Goal: Task Accomplishment & Management: Manage account settings

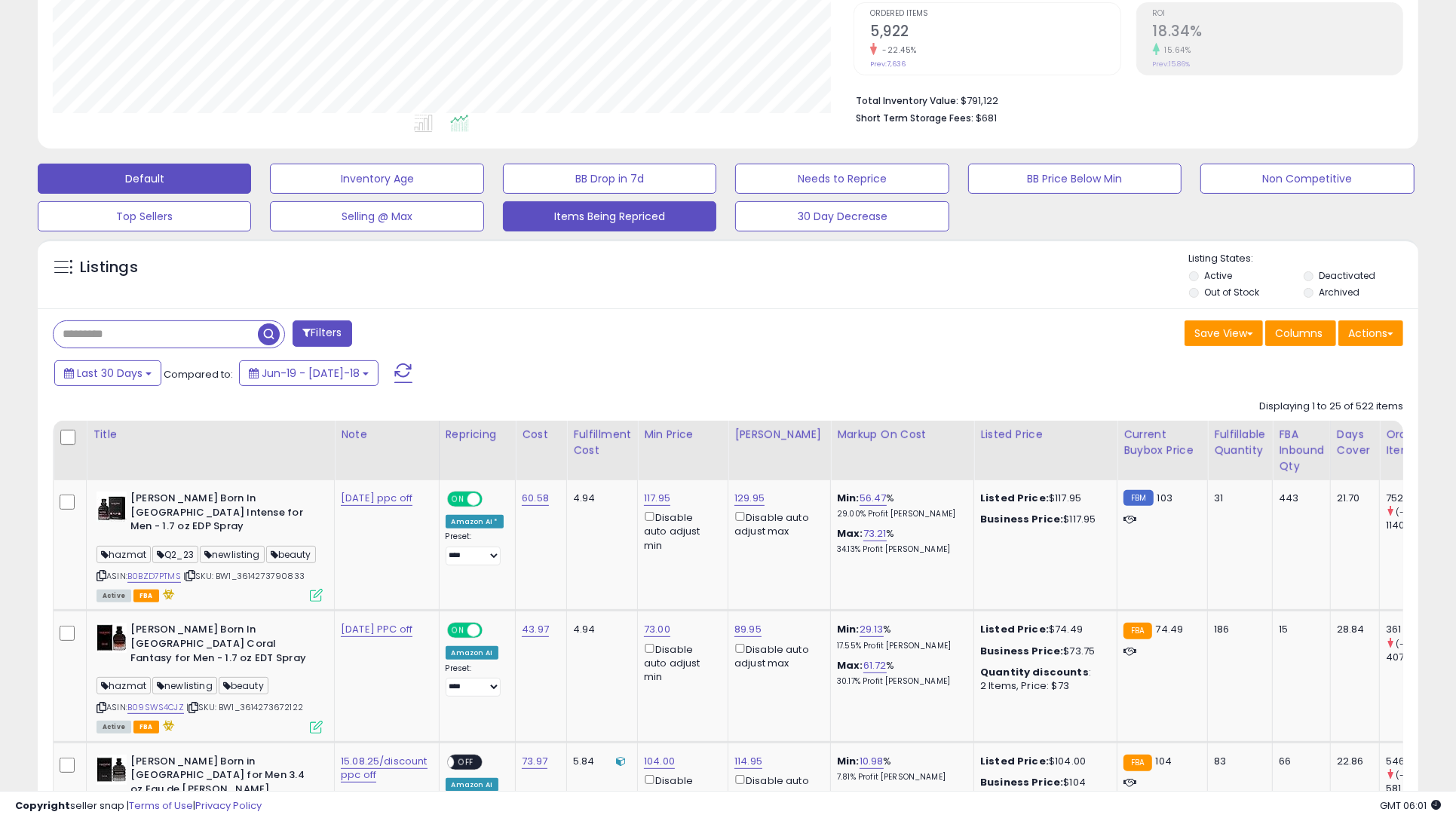
scroll to position [314, 0]
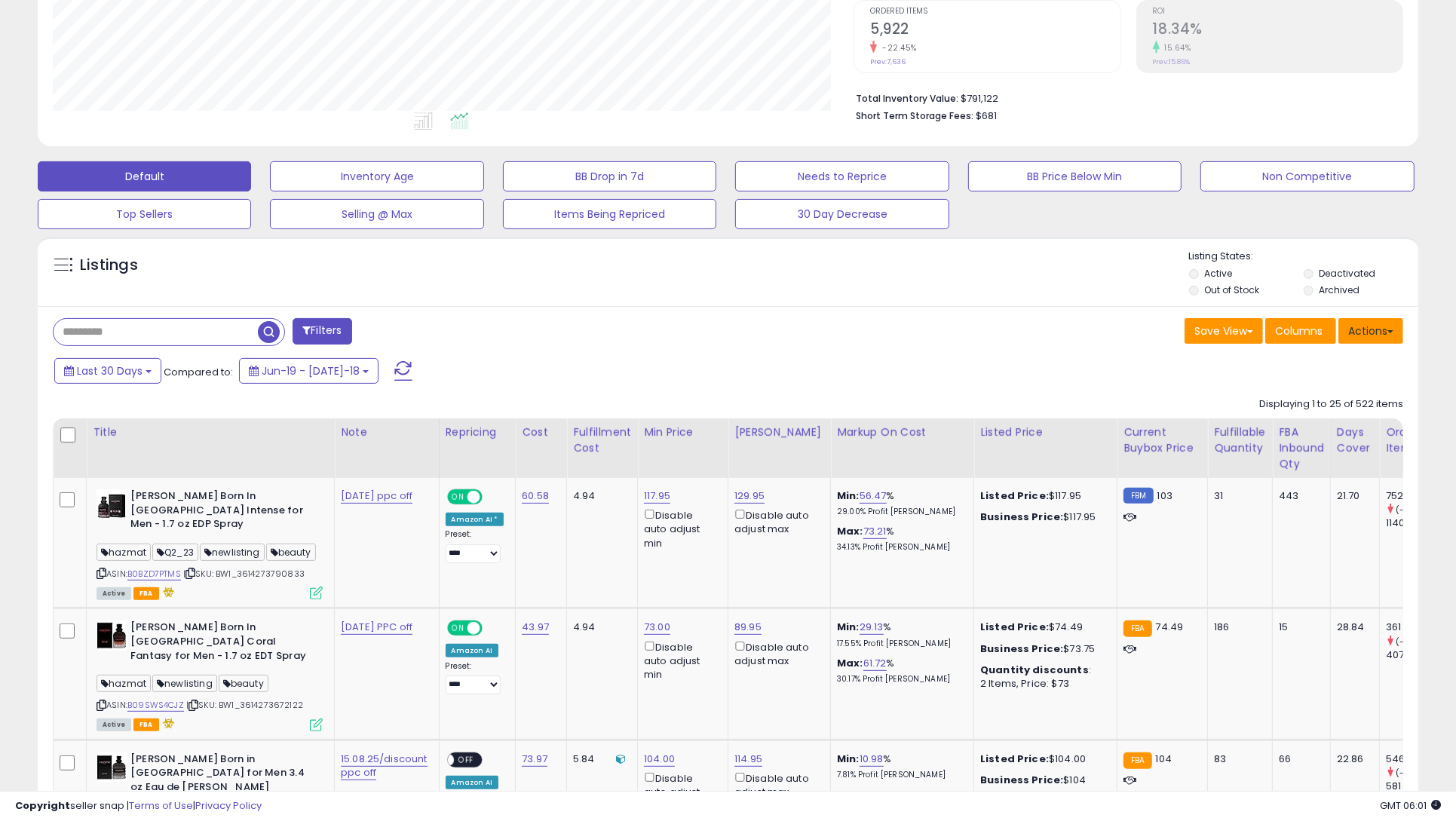
click at [1345, 324] on button "Actions" at bounding box center [1371, 331] width 65 height 26
click at [1334, 422] on link "Export All Columns" at bounding box center [1309, 427] width 165 height 24
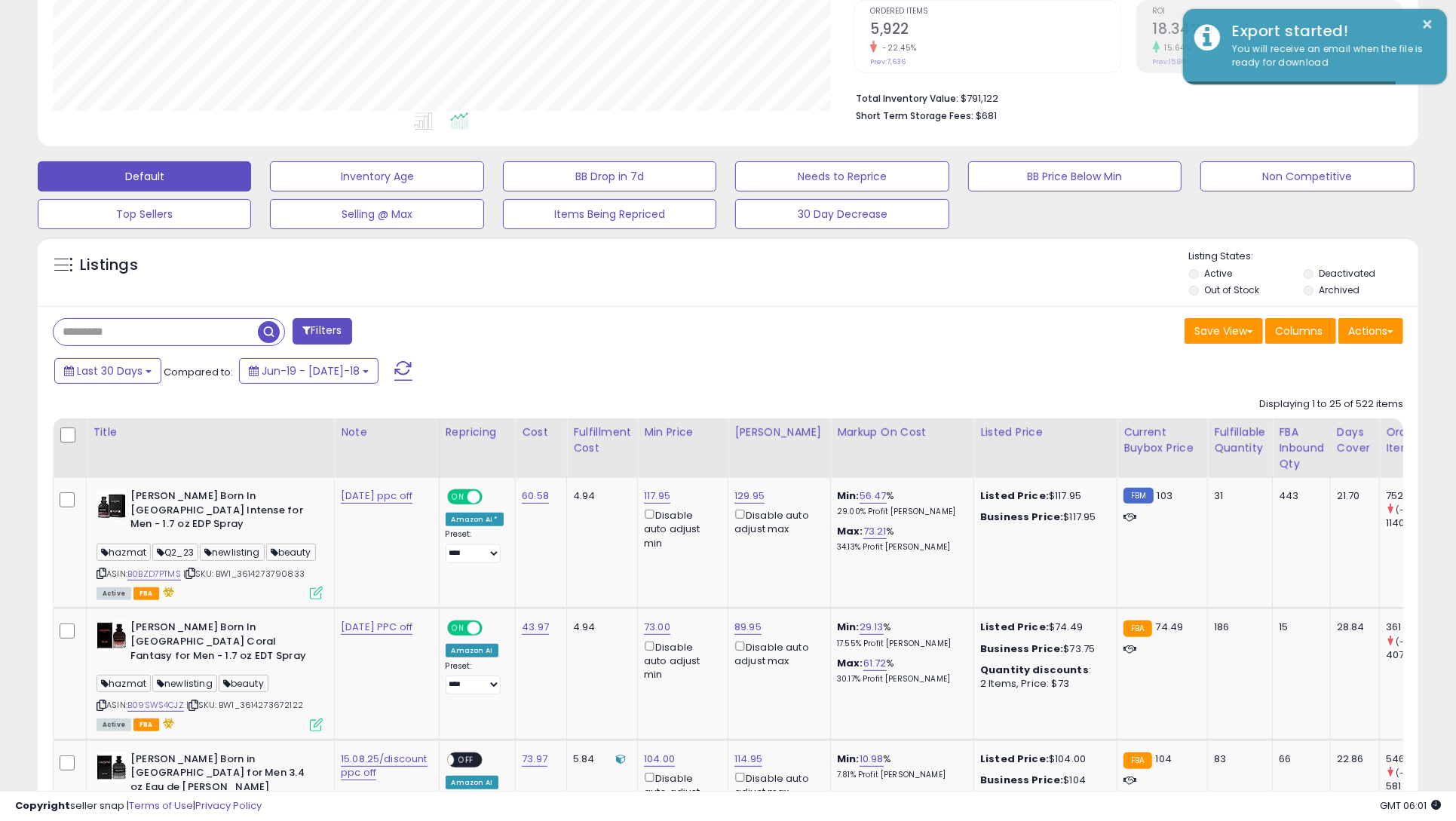
scroll to position [0, 0]
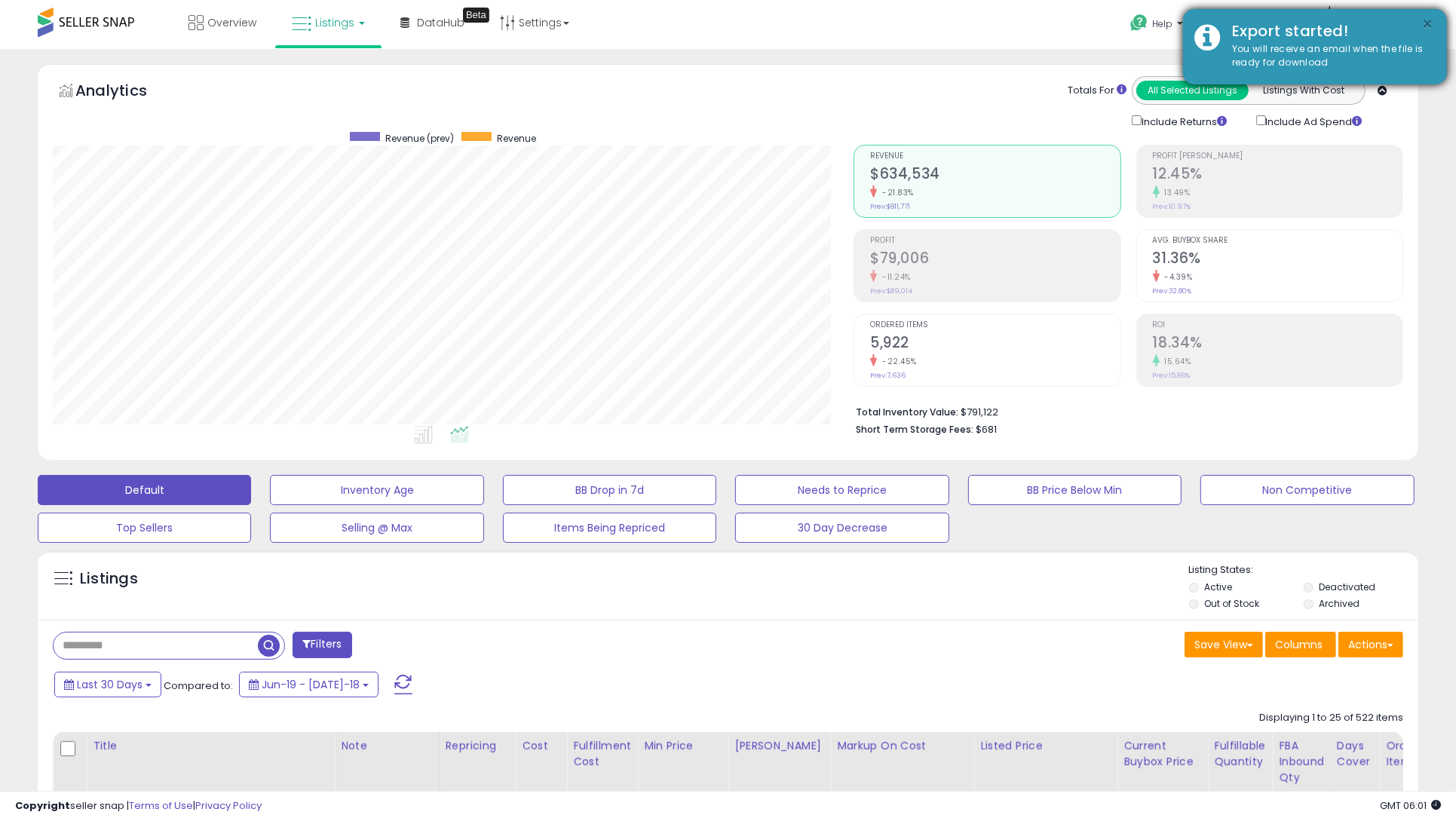
click at [1427, 24] on button "×" at bounding box center [1428, 24] width 12 height 19
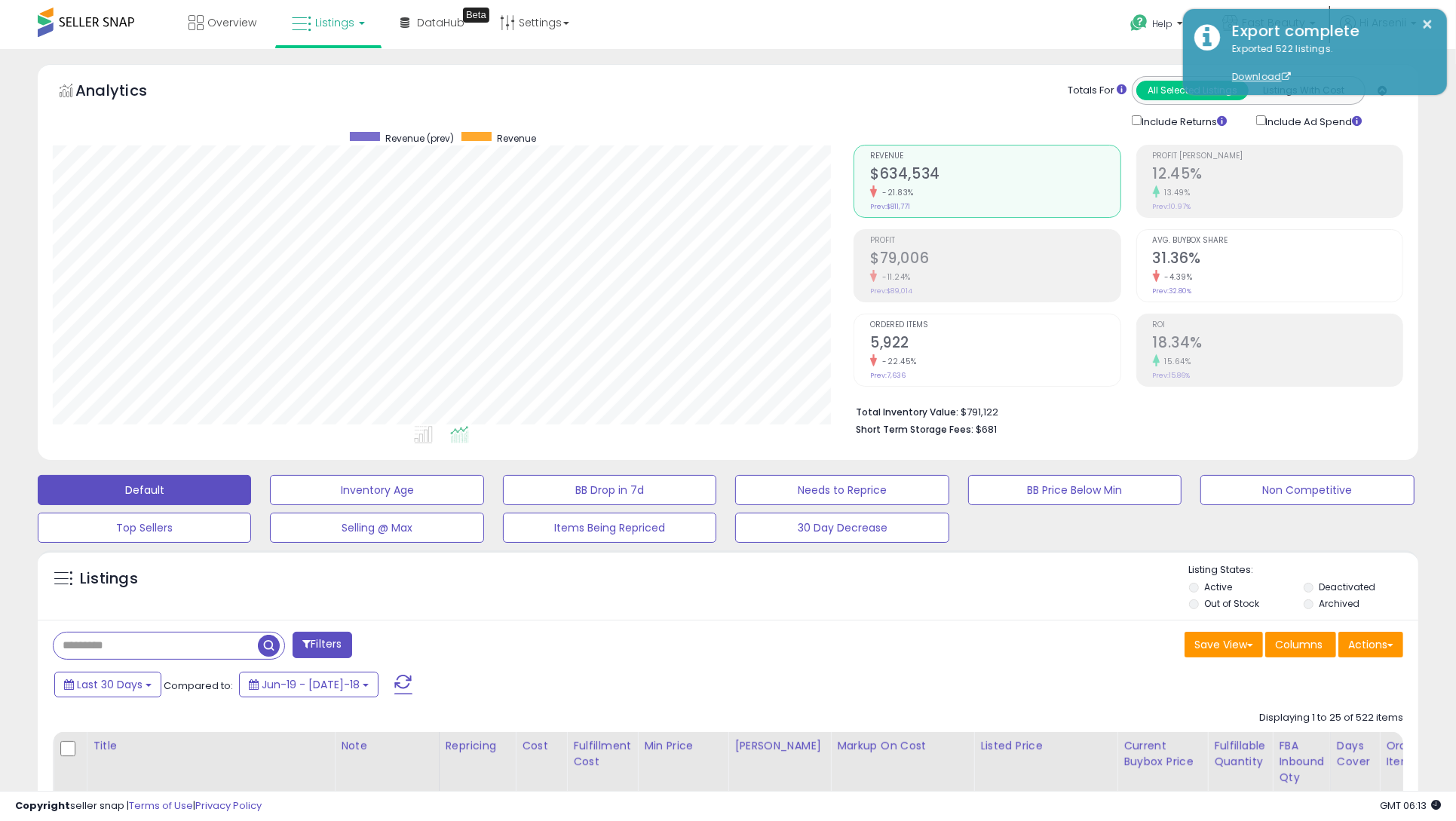
click at [1071, 437] on div "Total Inventory Value: $791,122 Short Term Storage Fees: $681" at bounding box center [1128, 415] width 549 height 58
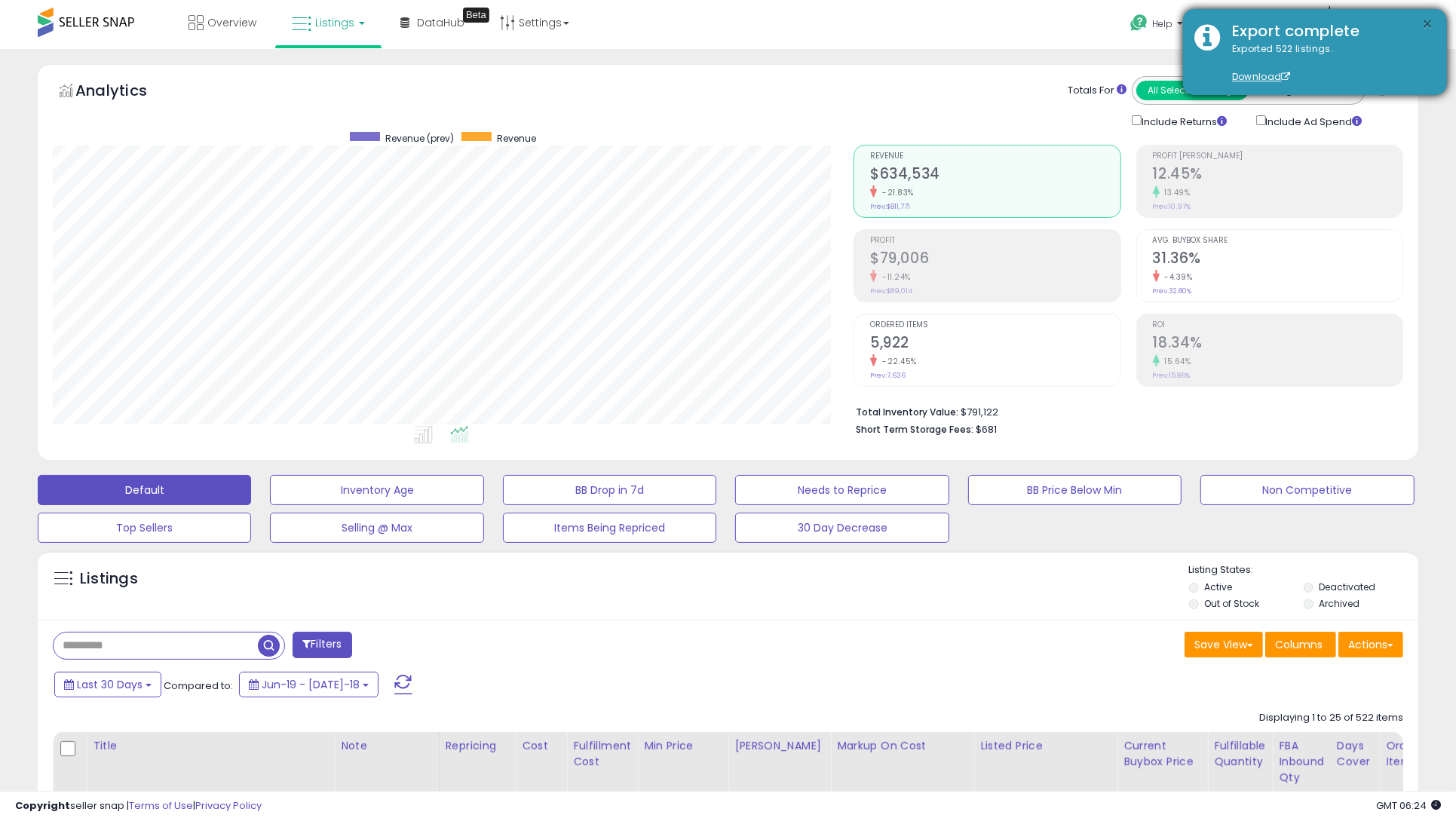
click at [1426, 22] on button "×" at bounding box center [1428, 24] width 12 height 19
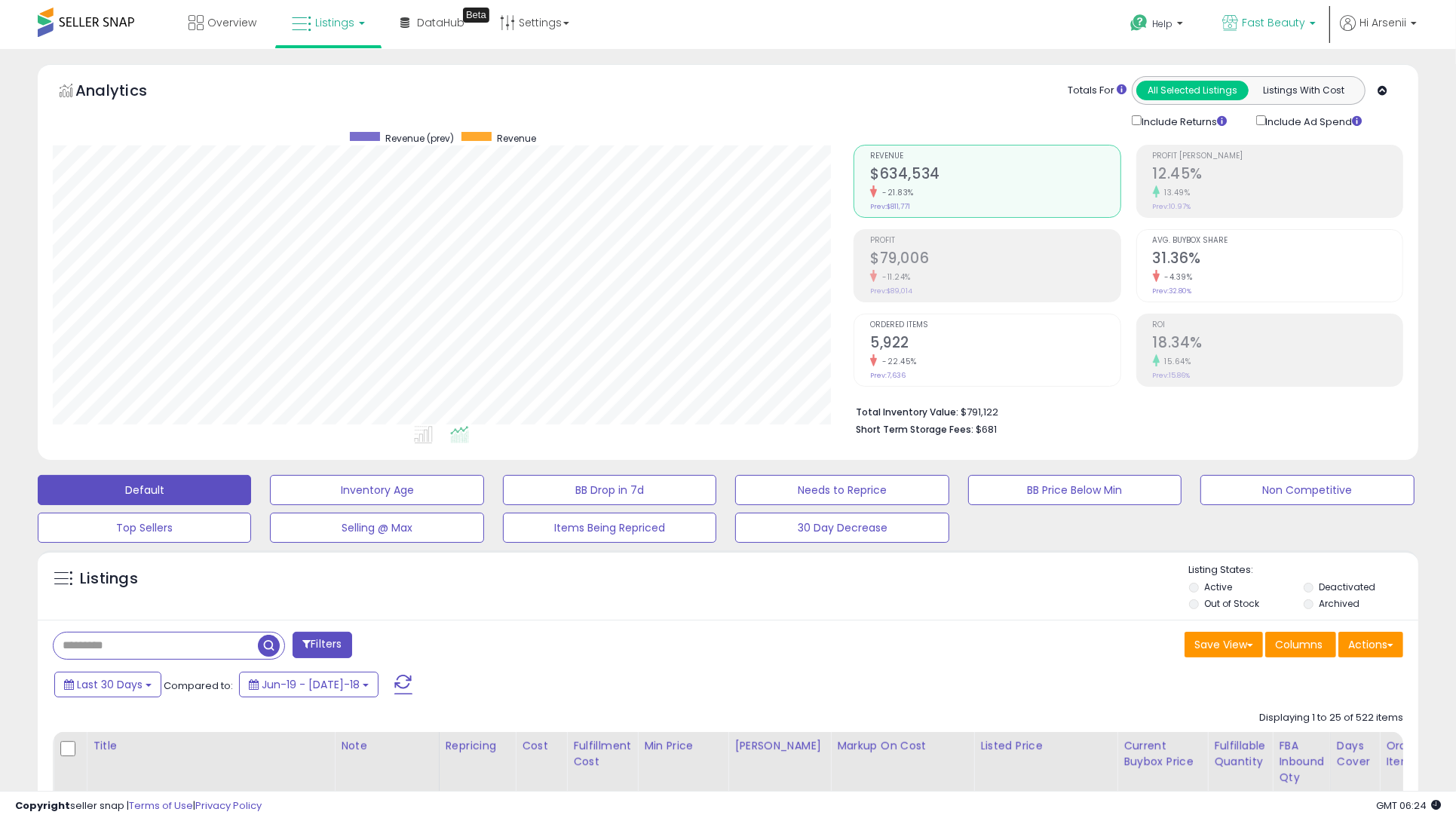
click at [1293, 19] on span "Fast Beauty" at bounding box center [1273, 22] width 64 height 15
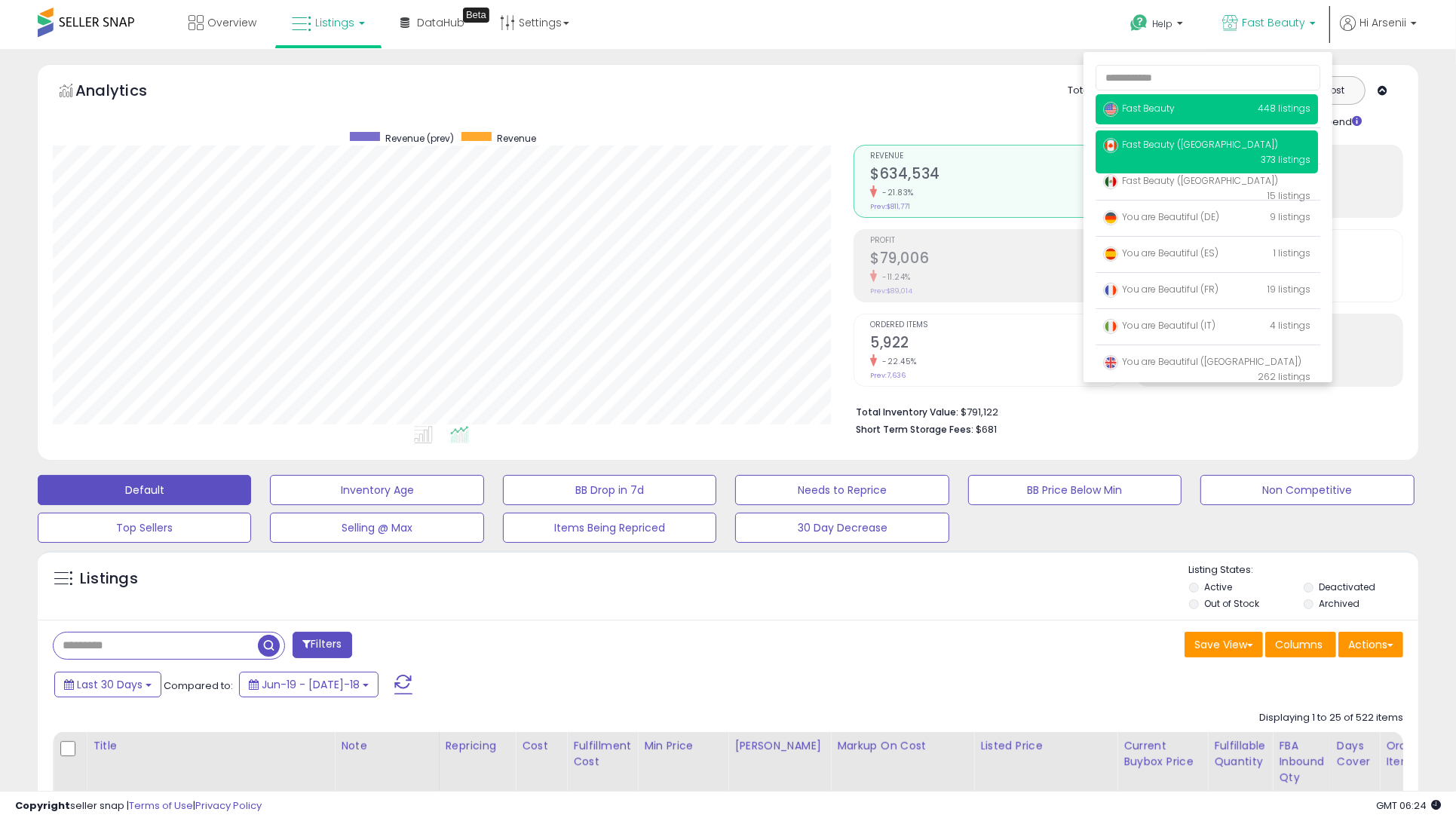
click at [1205, 140] on span "Fast Beauty ([GEOGRAPHIC_DATA])" at bounding box center [1190, 144] width 175 height 13
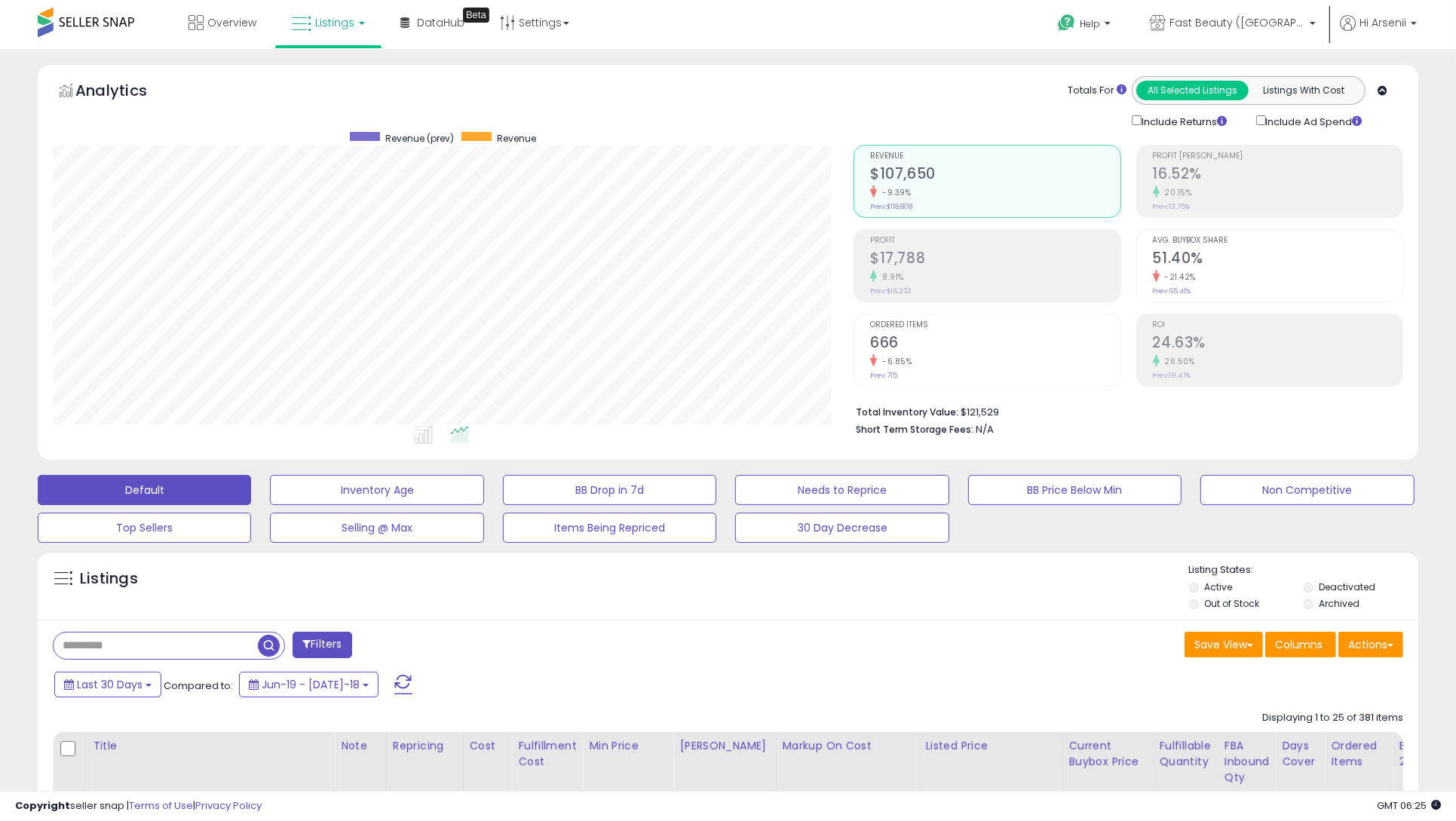
click at [1009, 263] on h2 "$17,788" at bounding box center [995, 259] width 249 height 21
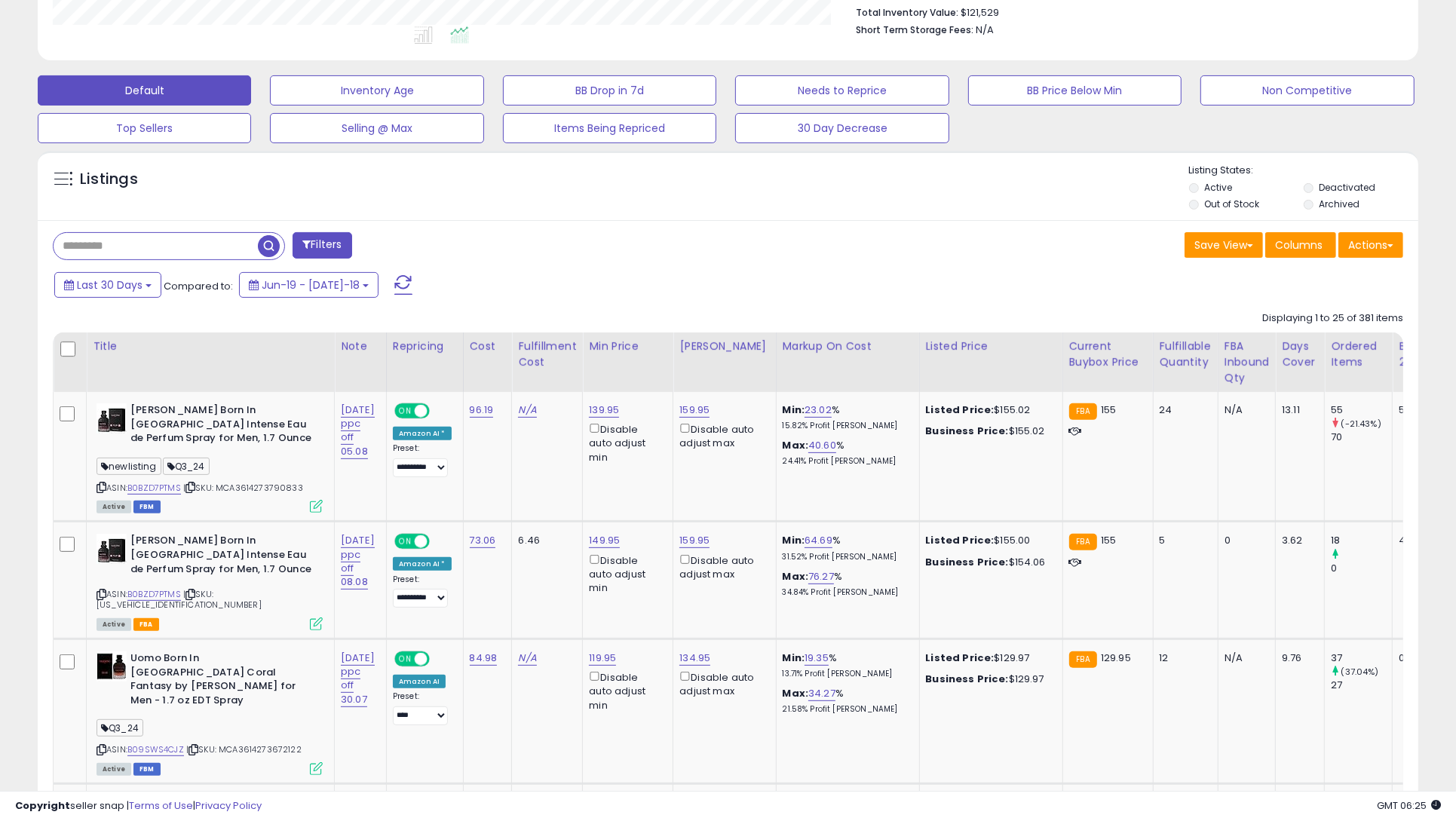
scroll to position [385, 0]
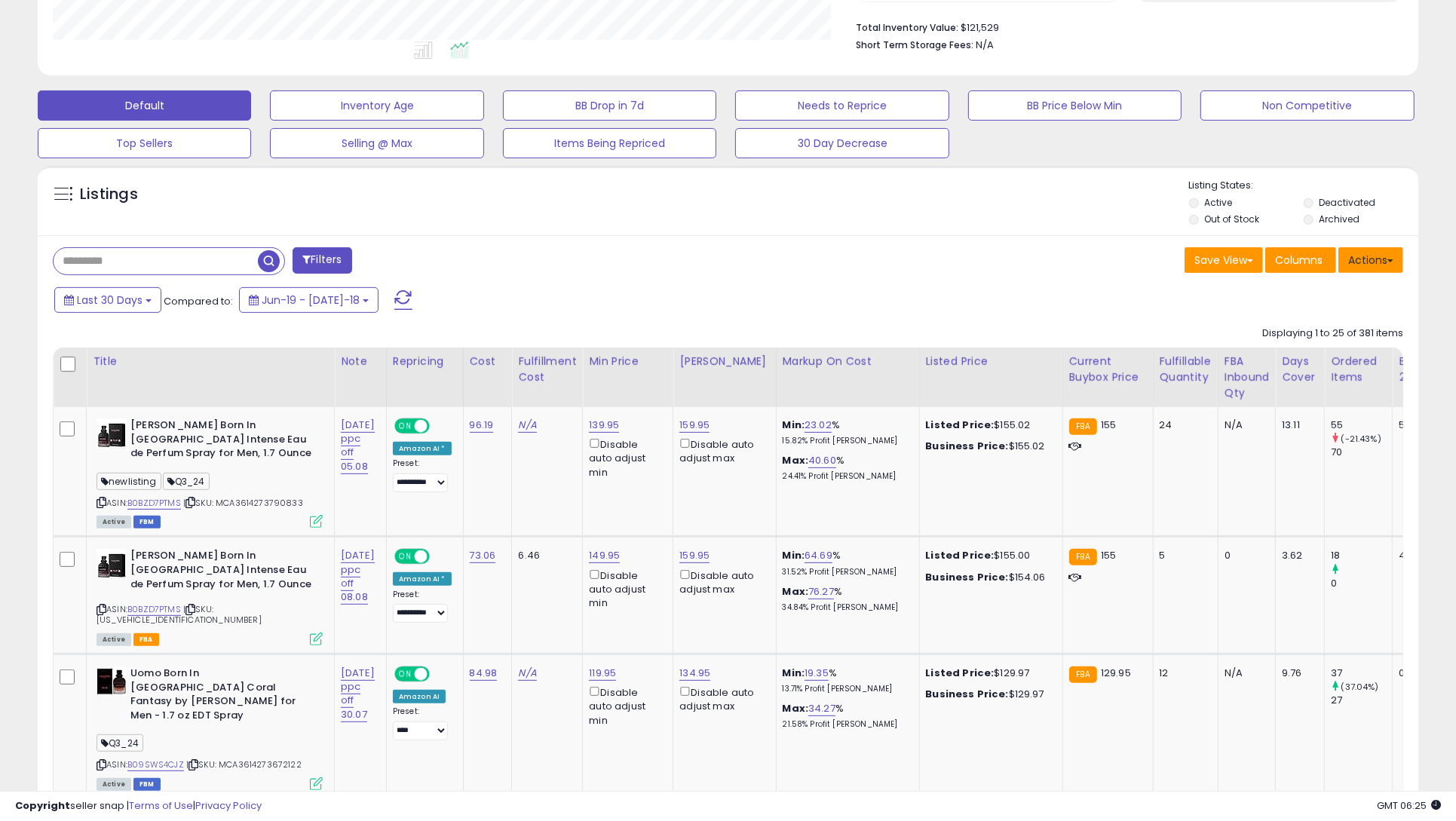
click at [1348, 249] on button "Actions" at bounding box center [1371, 260] width 65 height 26
click at [1345, 347] on link "Export All Columns" at bounding box center [1309, 356] width 165 height 24
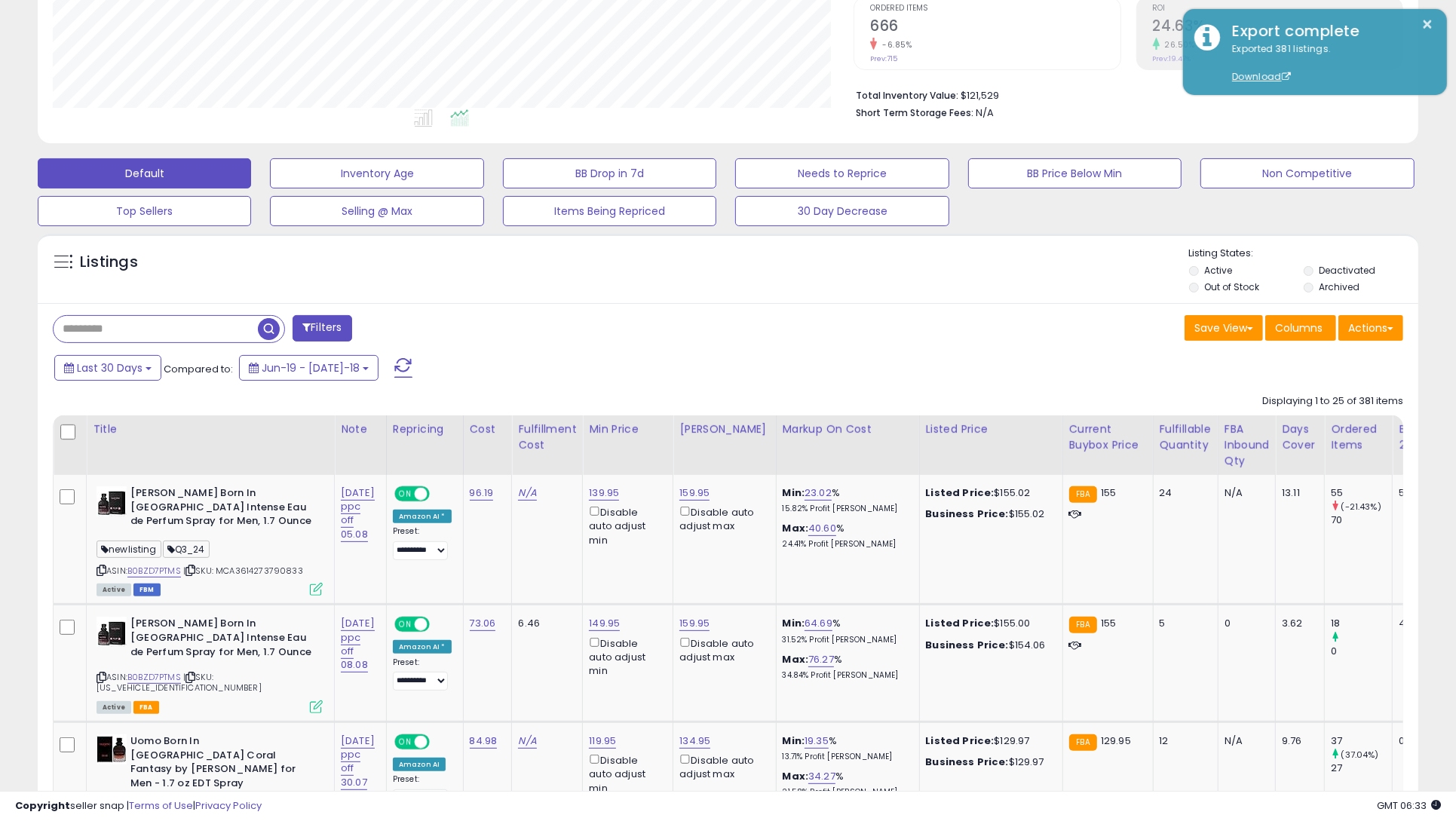
scroll to position [0, 0]
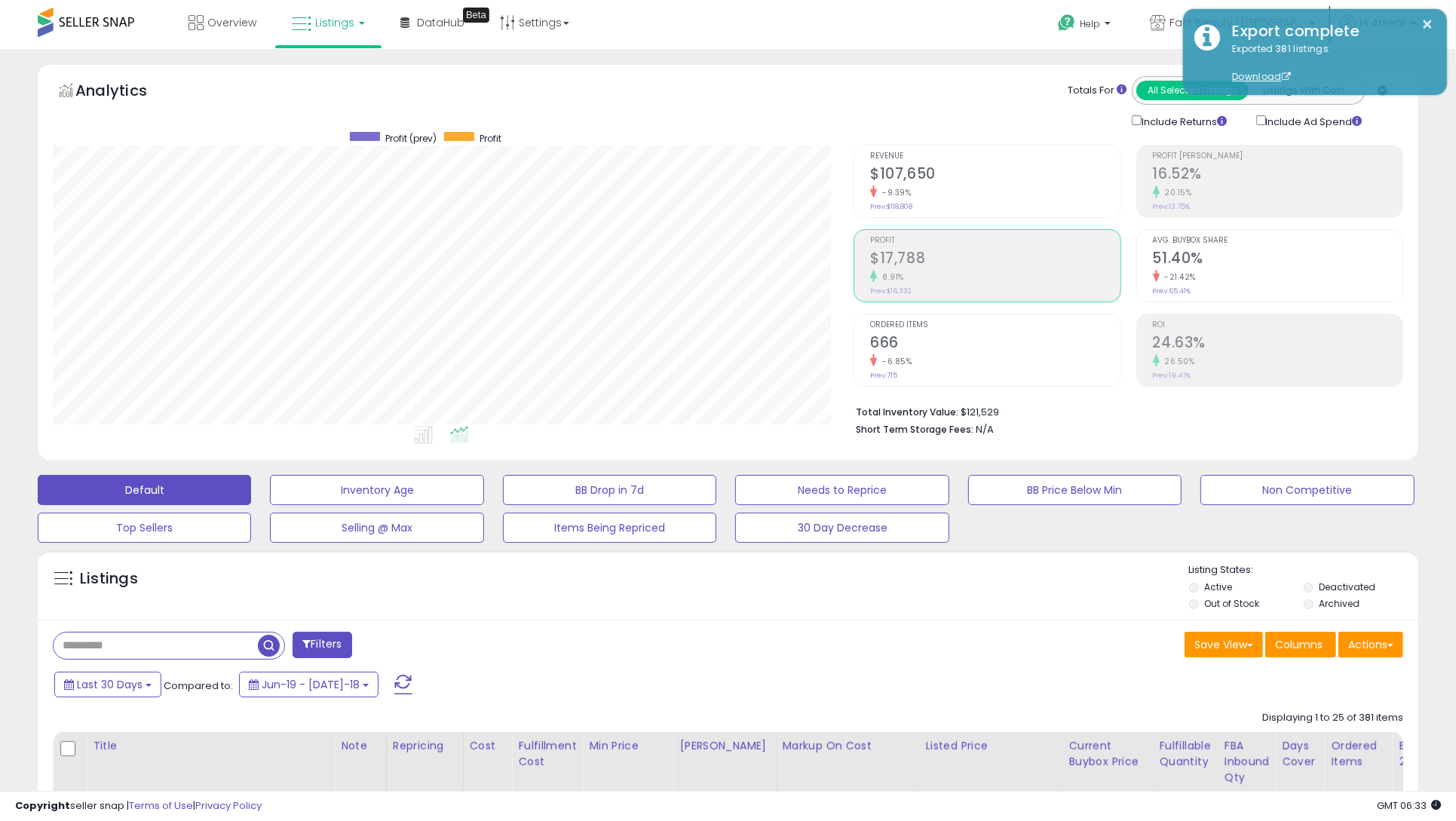
click at [1117, 403] on li "Total Inventory Value: $121,529" at bounding box center [1123, 410] width 536 height 18
